Goal: Task Accomplishment & Management: Manage account settings

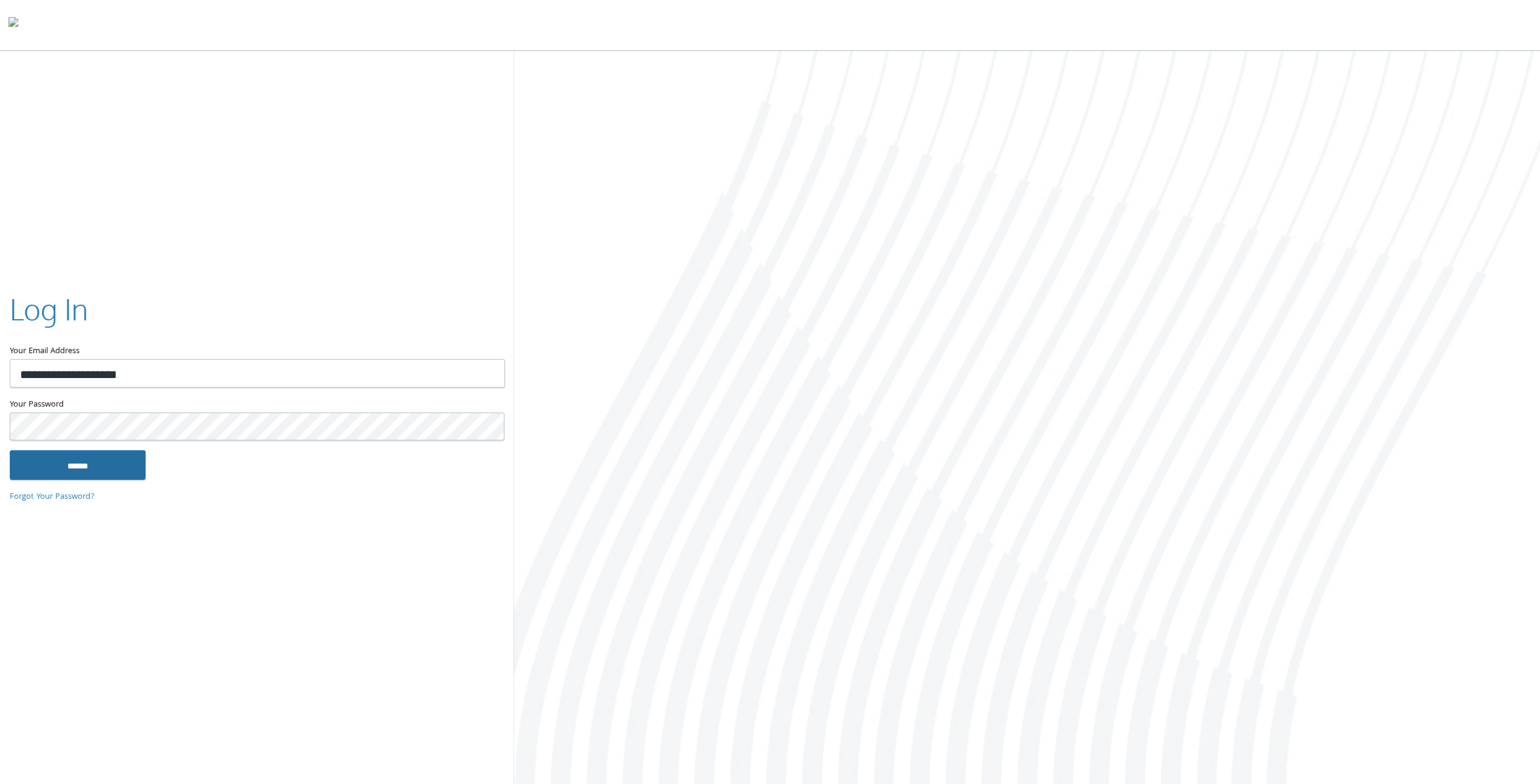
click at [110, 467] on input "******" at bounding box center [77, 465] width 136 height 29
type input "**********"
